Goal: Transaction & Acquisition: Purchase product/service

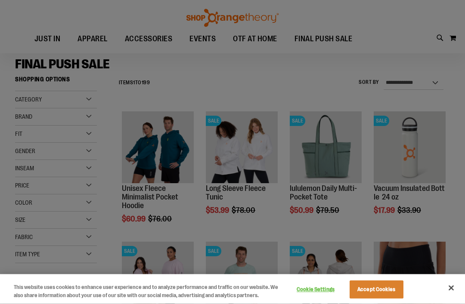
scroll to position [59, 0]
click at [367, 299] on button "Accept Cookies" at bounding box center [376, 290] width 54 height 18
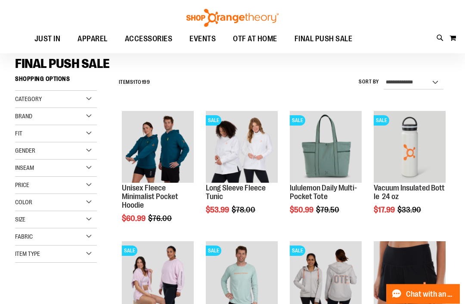
scroll to position [59, 0]
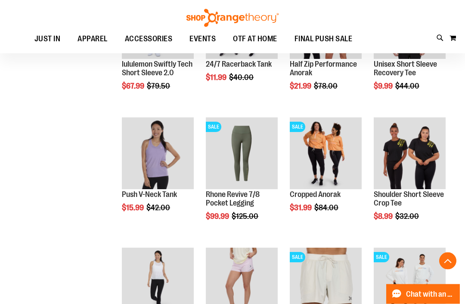
scroll to position [444, 0]
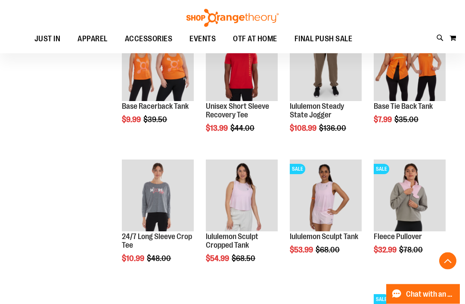
scroll to position [793, 0]
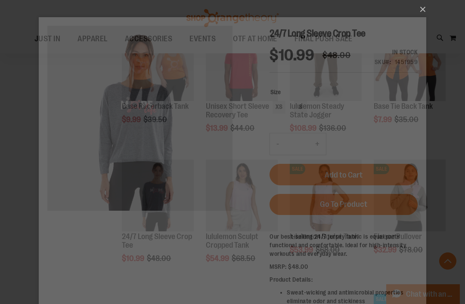
scroll to position [0, 0]
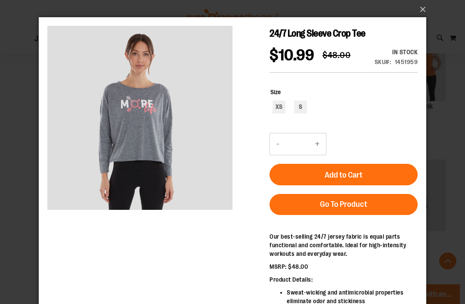
click at [421, 8] on button "×" at bounding box center [234, 9] width 387 height 19
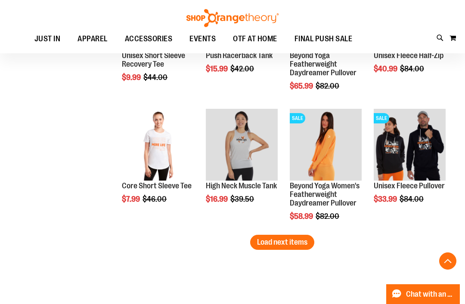
scroll to position [1131, 0]
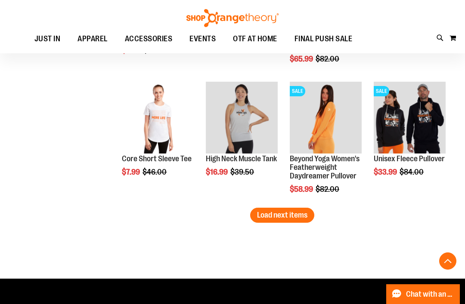
click at [286, 218] on span "Load next items" at bounding box center [282, 215] width 50 height 9
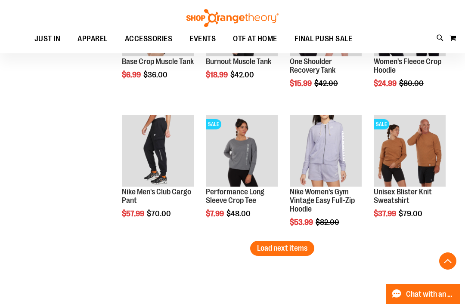
scroll to position [1490, 0]
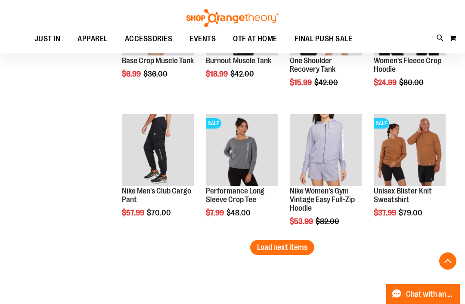
click at [279, 255] on button "Load next items" at bounding box center [282, 247] width 64 height 15
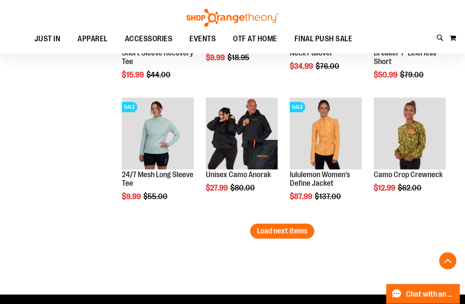
scroll to position [1897, 0]
click at [290, 231] on span "Load next items" at bounding box center [282, 231] width 50 height 9
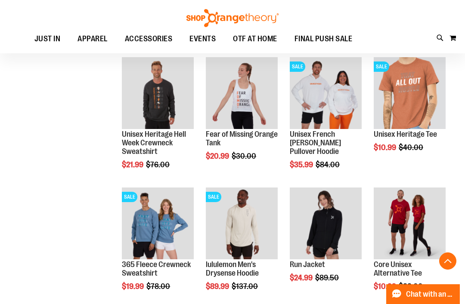
scroll to position [2198, 0]
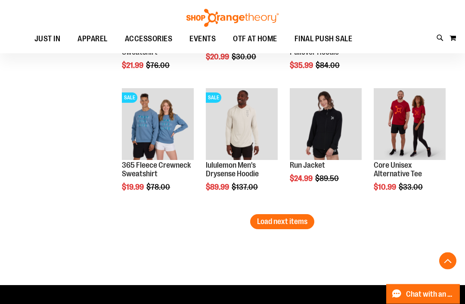
click at [273, 220] on span "Load next items" at bounding box center [282, 222] width 50 height 9
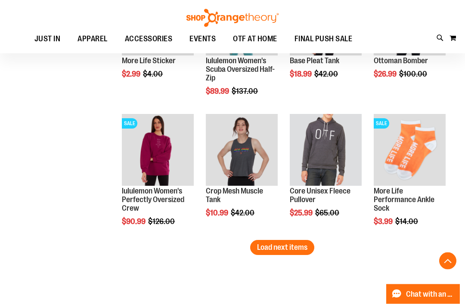
scroll to position [2663, 0]
click at [271, 244] on span "Load next items" at bounding box center [282, 247] width 50 height 9
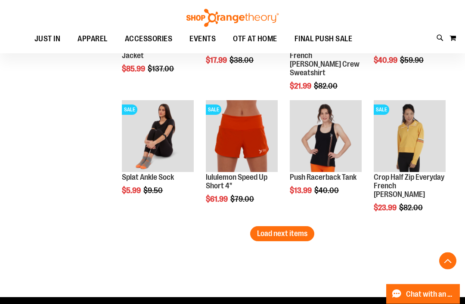
scroll to position [3078, 0]
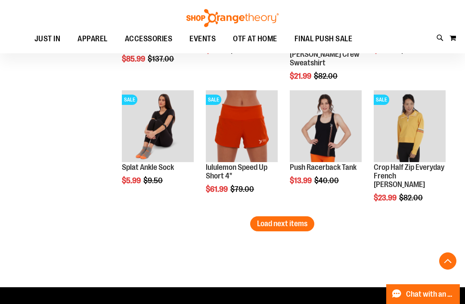
click at [278, 221] on span "Load next items" at bounding box center [282, 223] width 50 height 9
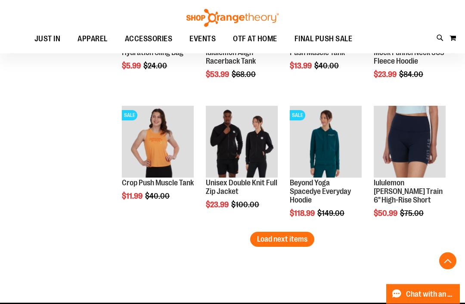
scroll to position [3453, 0]
click at [265, 242] on span "Load next items" at bounding box center [282, 239] width 50 height 9
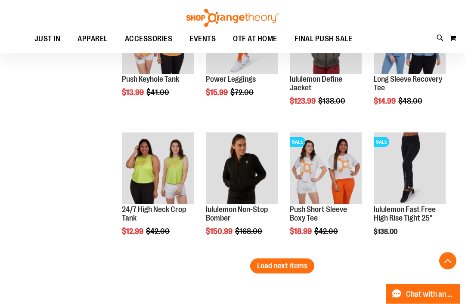
scroll to position [3818, 0]
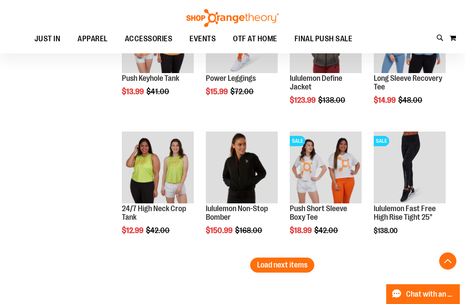
click at [262, 261] on span "Load next items" at bounding box center [282, 265] width 50 height 9
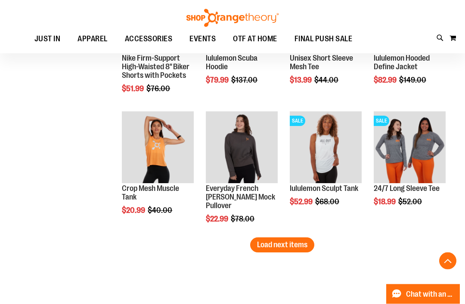
scroll to position [4230, 0]
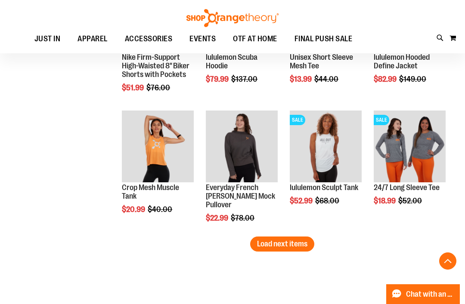
click at [271, 247] on span "Load next items" at bounding box center [282, 244] width 50 height 9
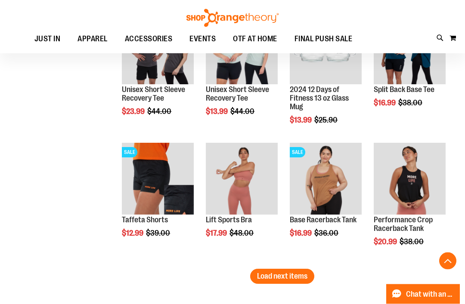
scroll to position [4589, 0]
click at [273, 270] on button "Load next items" at bounding box center [282, 276] width 64 height 15
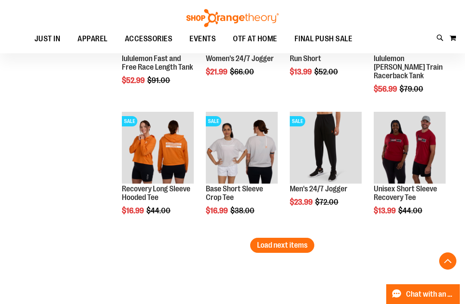
scroll to position [5019, 0]
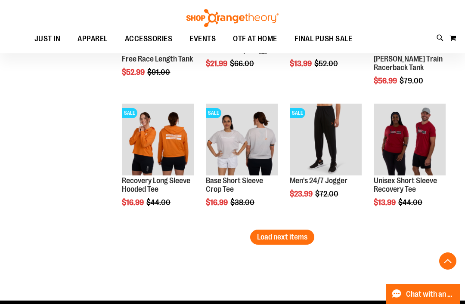
click at [277, 241] on span "Load next items" at bounding box center [282, 237] width 50 height 9
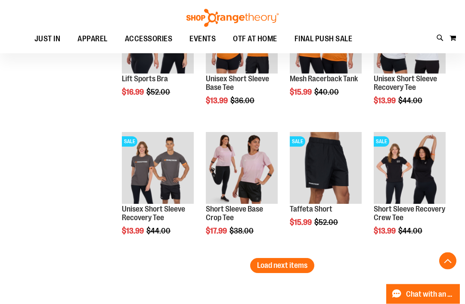
scroll to position [5382, 0]
click at [274, 266] on span "Load next items" at bounding box center [282, 265] width 50 height 9
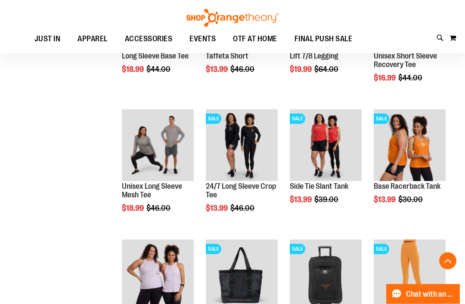
scroll to position [5665, 0]
